Goal: Task Accomplishment & Management: Manage account settings

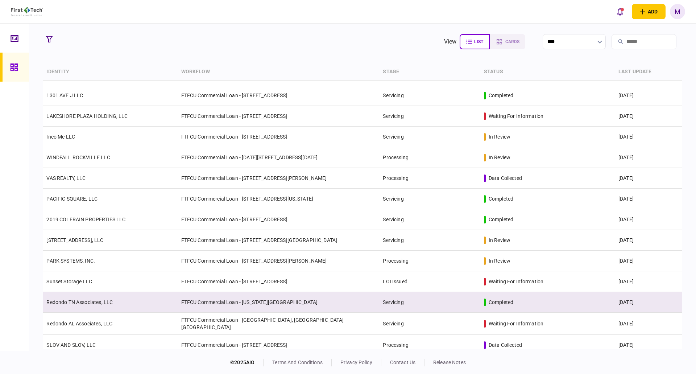
scroll to position [560, 0]
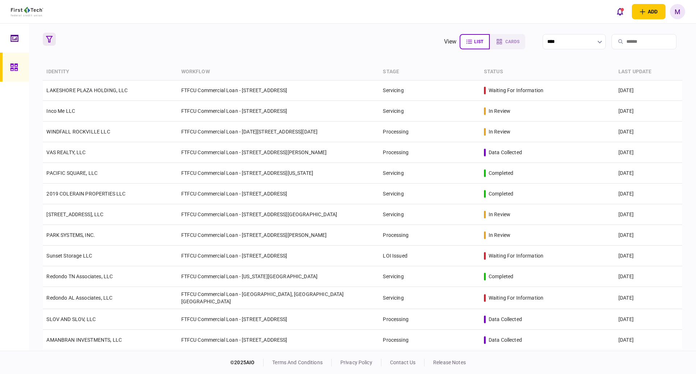
click at [49, 35] on button "button" at bounding box center [49, 39] width 13 height 13
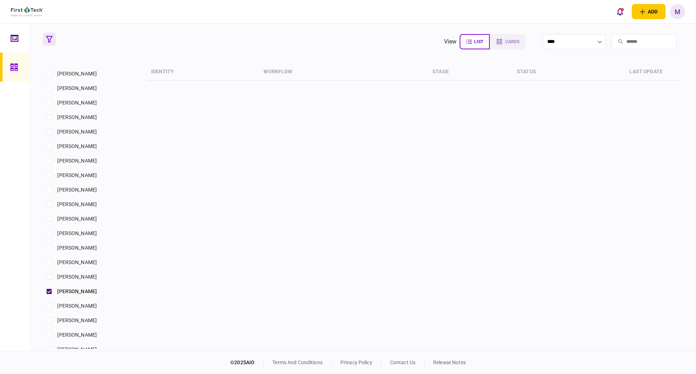
scroll to position [507, 0]
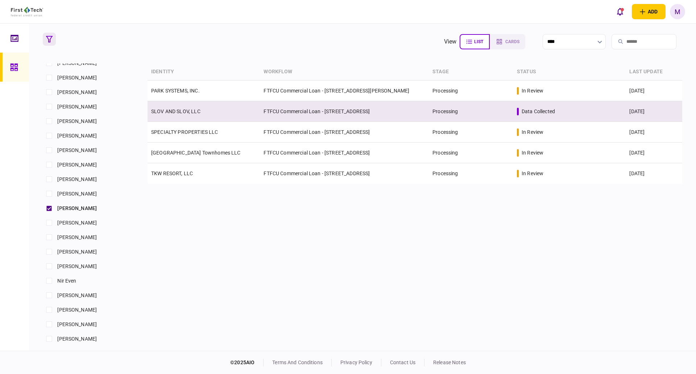
click at [224, 107] on td "SLOV AND SLOV, LLC" at bounding box center [204, 111] width 112 height 21
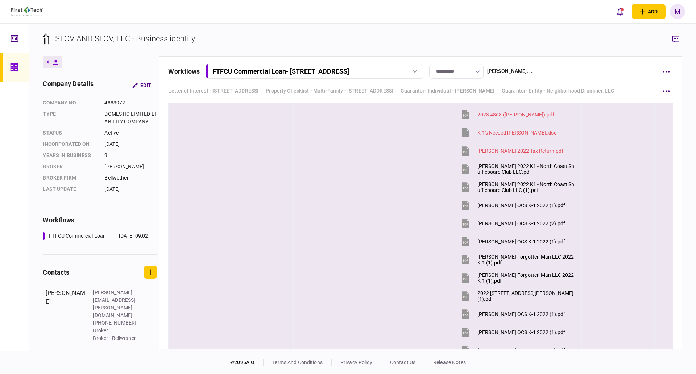
scroll to position [4313, 0]
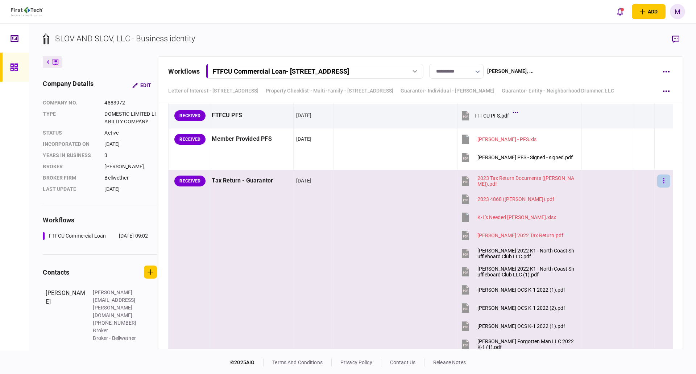
click at [663, 182] on icon "button" at bounding box center [663, 180] width 1 height 5
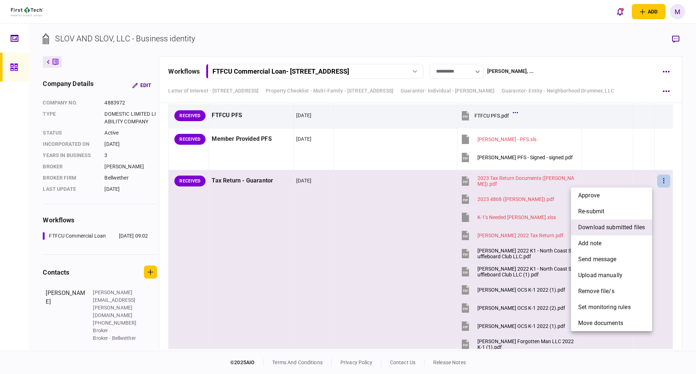
click at [610, 231] on span "download submitted files" at bounding box center [611, 227] width 67 height 9
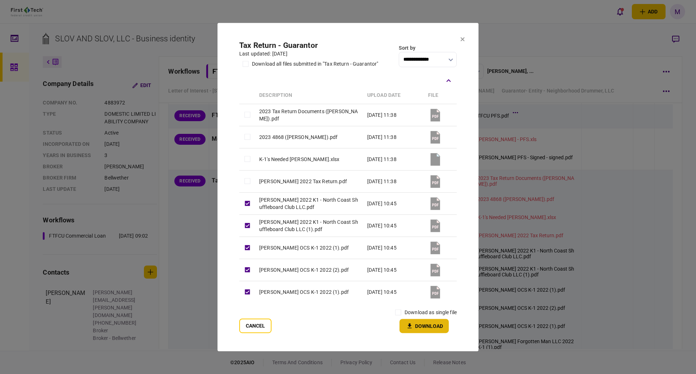
click at [414, 327] on button "Download" at bounding box center [423, 326] width 49 height 14
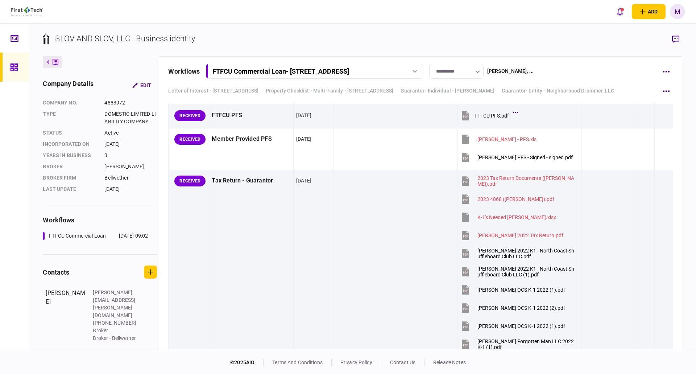
click at [473, 27] on div "**********" at bounding box center [362, 187] width 667 height 327
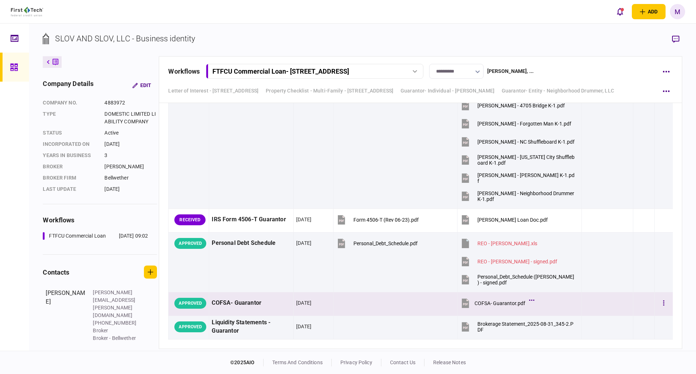
scroll to position [4905, 0]
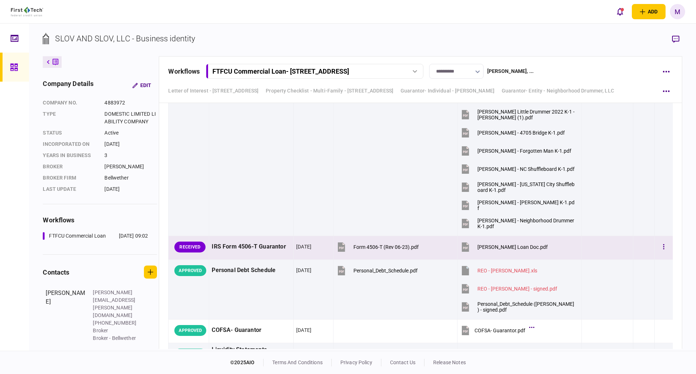
click at [462, 247] on icon at bounding box center [465, 246] width 7 height 9
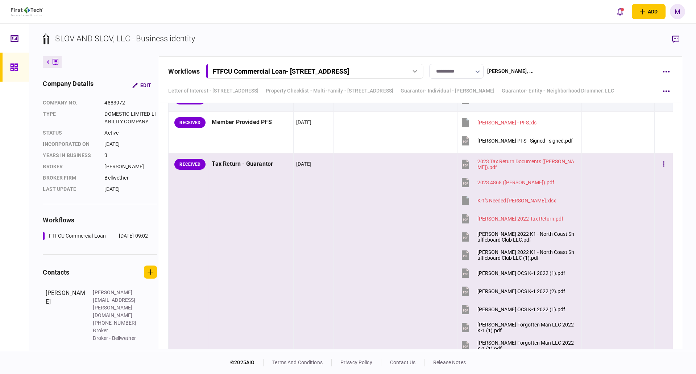
scroll to position [4313, 0]
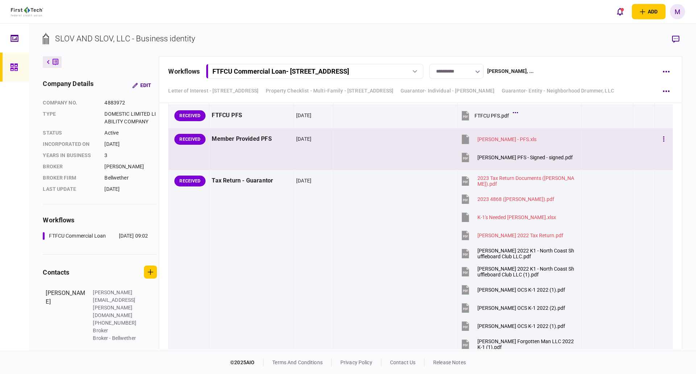
click at [465, 157] on icon at bounding box center [465, 157] width 7 height 9
click at [426, 8] on div "add business identity individual identity M M [PERSON_NAME] [EMAIL_ADDRESS][PER…" at bounding box center [348, 11] width 696 height 23
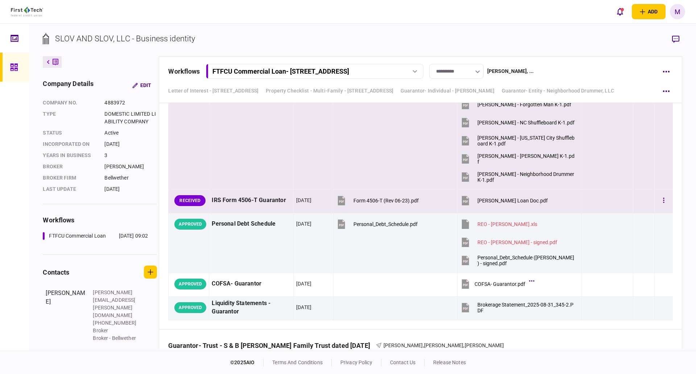
scroll to position [4990, 0]
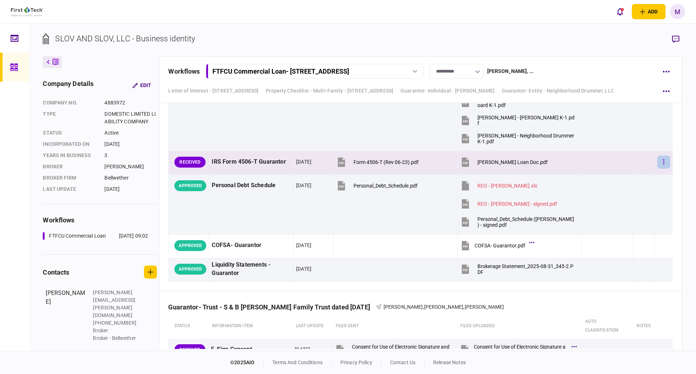
click at [657, 162] on button "button" at bounding box center [663, 162] width 13 height 13
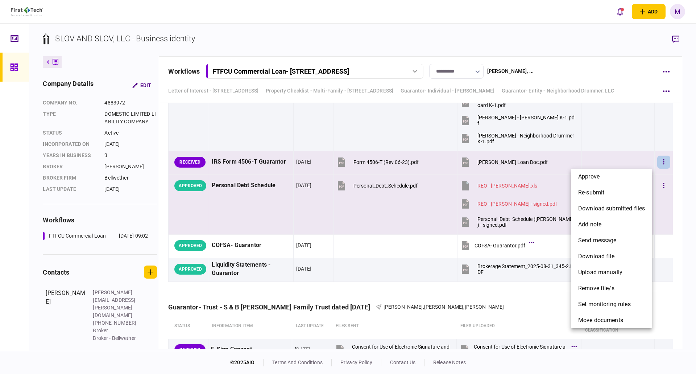
drag, startPoint x: 611, startPoint y: 182, endPoint x: 604, endPoint y: 192, distance: 12.5
click at [612, 182] on li "approve" at bounding box center [611, 177] width 81 height 16
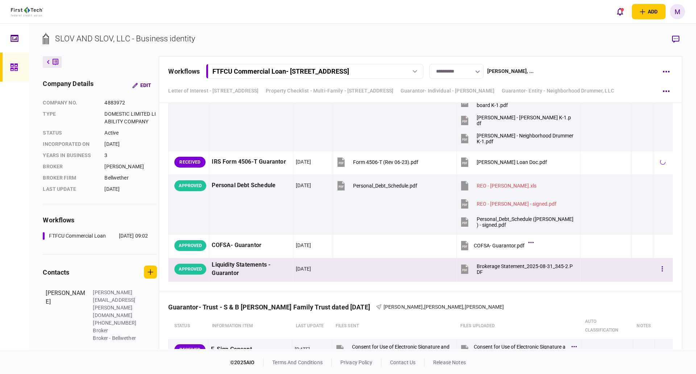
click at [430, 275] on td at bounding box center [395, 270] width 124 height 24
click at [676, 37] on icon "button" at bounding box center [675, 40] width 7 height 8
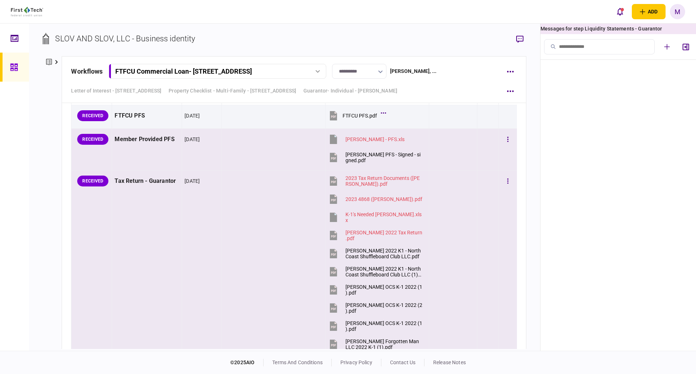
scroll to position [4238, 0]
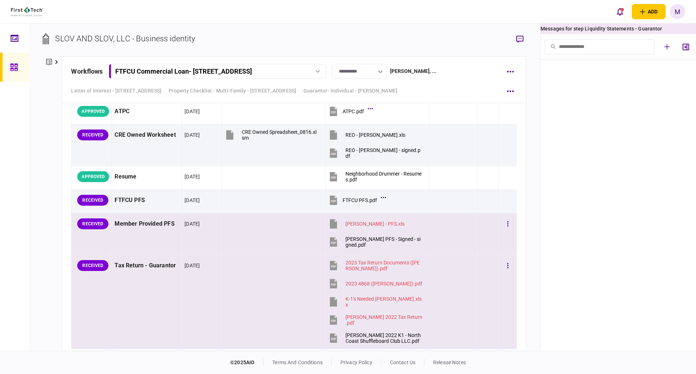
click at [603, 84] on div "re-submit" at bounding box center [625, 84] width 115 height 6
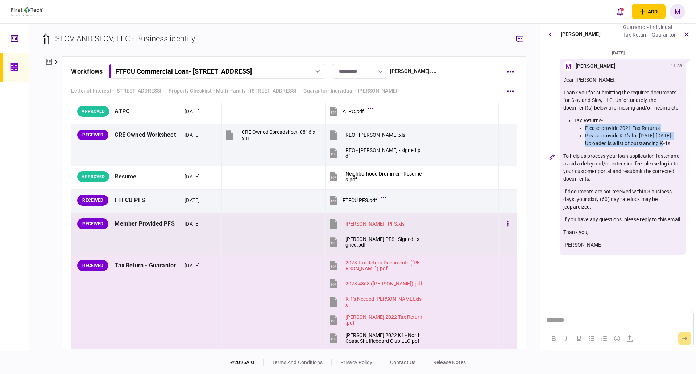
drag, startPoint x: 585, startPoint y: 136, endPoint x: 660, endPoint y: 146, distance: 76.1
click at [671, 147] on ul "Please provide 2021 Tax Returns Please provide K-1's for [DATE]-[DATE]. Uploade…" at bounding box center [628, 135] width 108 height 23
drag, startPoint x: 575, startPoint y: 127, endPoint x: 578, endPoint y: 129, distance: 3.7
click at [578, 129] on li "Tax Returns- Please provide 2021 Tax Returns Please provide K-1's for [DATE]-[D…" at bounding box center [628, 132] width 108 height 30
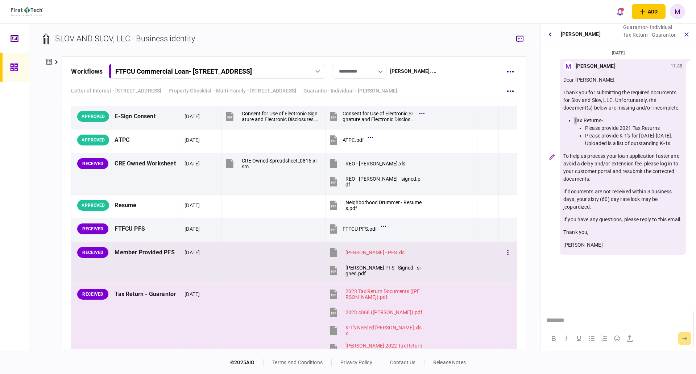
scroll to position [4153, 0]
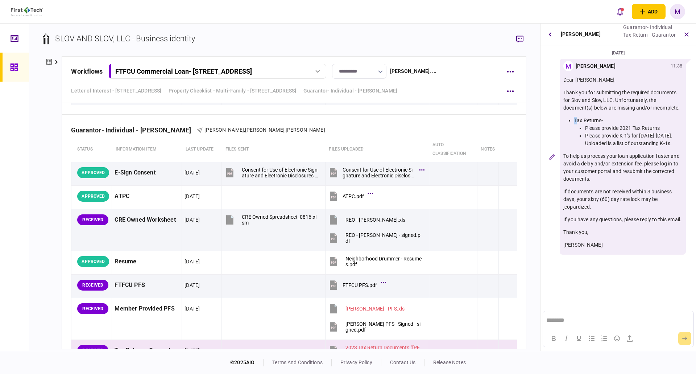
click at [45, 146] on div "company details Edit company no. 4883972 Type DOMESTIC LIMITED LIABILITY COMPAN…" at bounding box center [52, 202] width 19 height 293
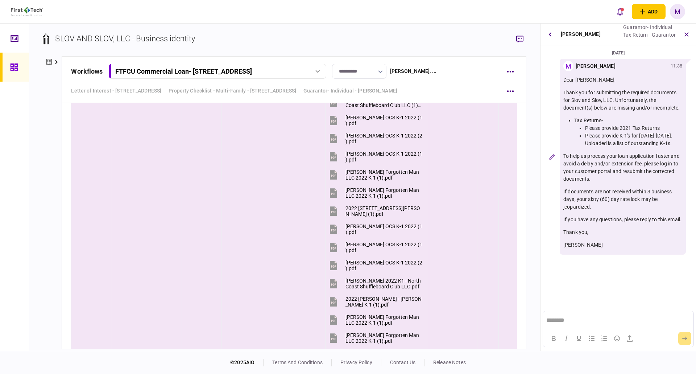
scroll to position [4238, 0]
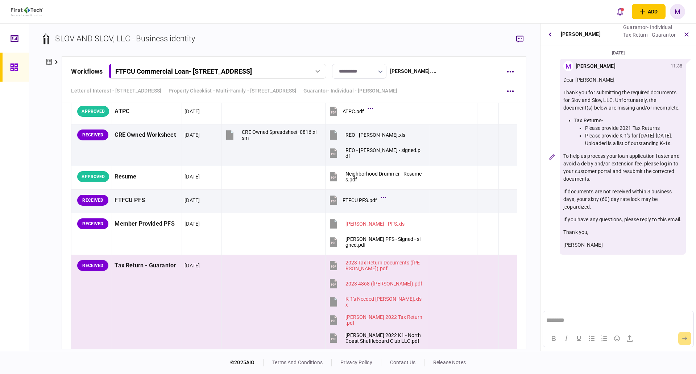
click at [45, 159] on div "company details Edit company no. 4883972 Type DOMESTIC LIMITED LIABILITY COMPAN…" at bounding box center [52, 202] width 19 height 293
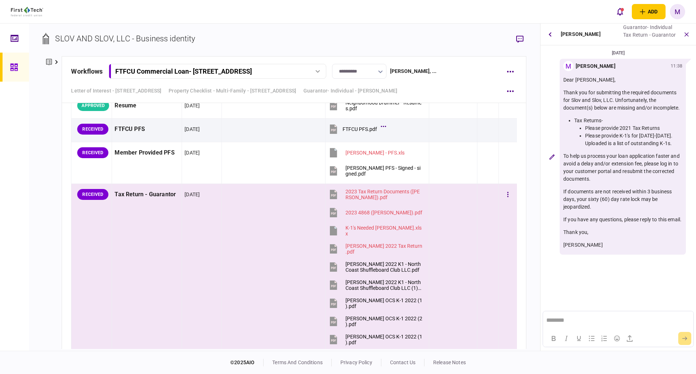
scroll to position [4407, 0]
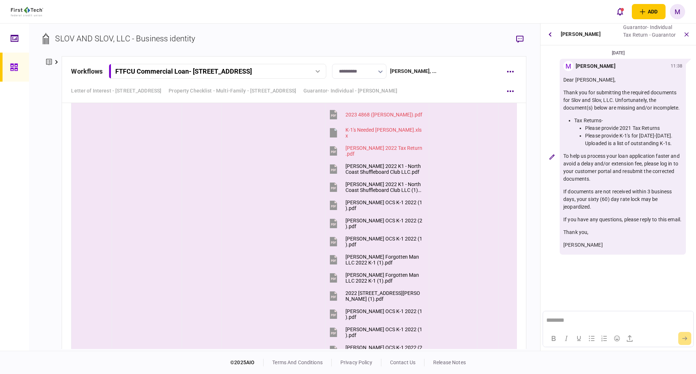
click at [390, 43] on section "SLOV AND SLOV, LLC - Business identity" at bounding box center [284, 45] width 483 height 24
